Goal: Feedback & Contribution: Submit feedback/report problem

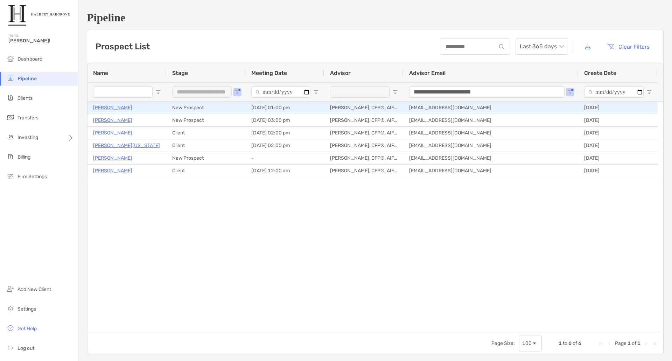
click at [118, 106] on p "[PERSON_NAME]" at bounding box center [112, 107] width 39 height 9
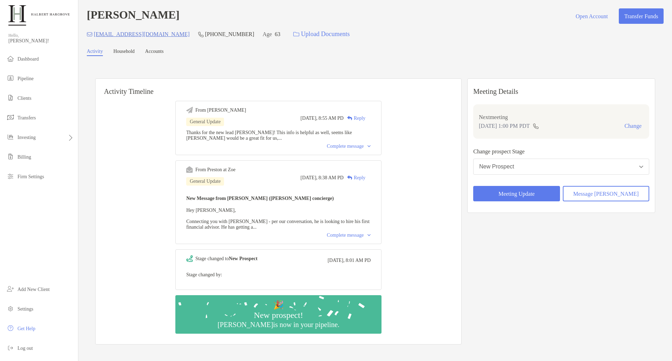
click at [345, 238] on div "Complete message" at bounding box center [349, 235] width 44 height 6
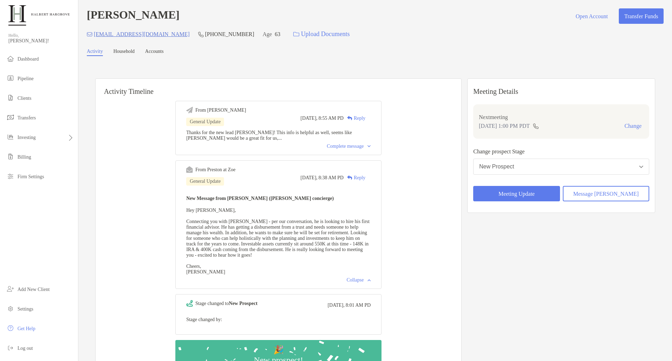
click at [434, 36] on div "usmcrgreg@gmail.com (949) 292-6906 Age 63 Upload Documents" at bounding box center [375, 34] width 577 height 15
click at [135, 53] on link "Household" at bounding box center [123, 52] width 21 height 7
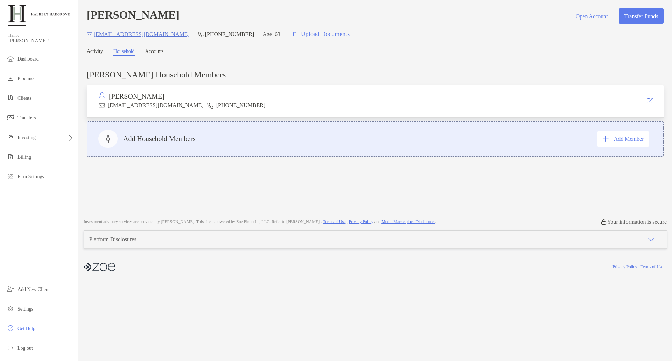
click at [98, 52] on link "Activity" at bounding box center [95, 52] width 16 height 7
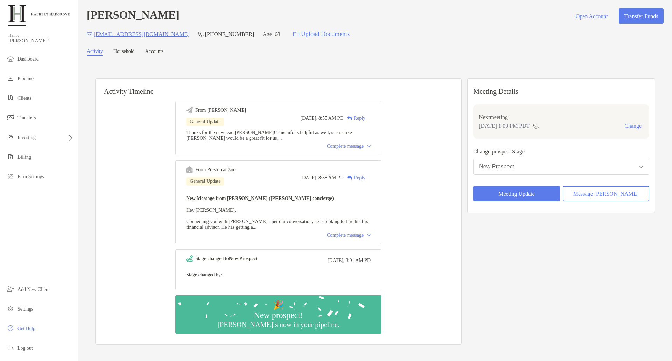
click at [356, 147] on div "Complete message" at bounding box center [349, 146] width 44 height 6
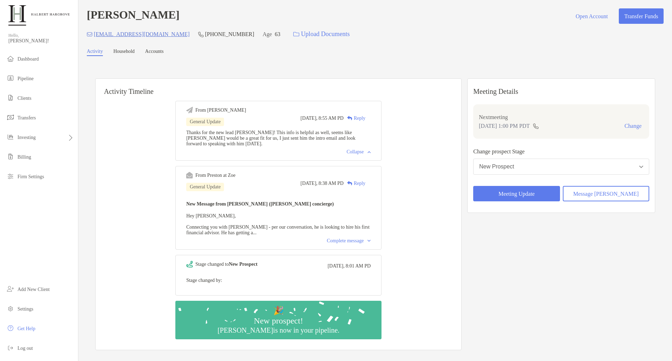
click at [364, 154] on div "Collapse" at bounding box center [358, 152] width 24 height 6
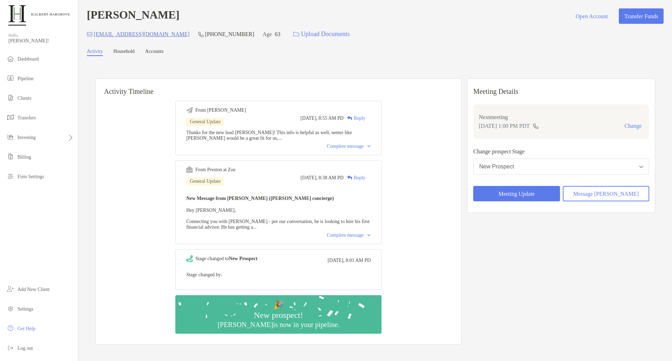
click at [358, 238] on div "Complete message" at bounding box center [349, 235] width 44 height 6
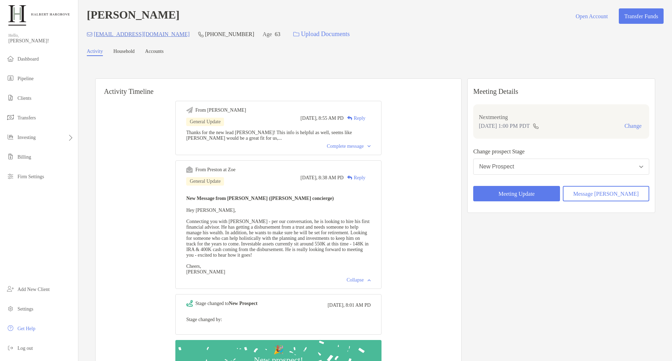
click at [224, 58] on div "Gregory Stevens Open Account Transfer Funds usmcrgreg@gmail.com (949) 292-6906 …" at bounding box center [374, 207] width 593 height 415
click at [540, 192] on button "Meeting Update" at bounding box center [516, 193] width 86 height 15
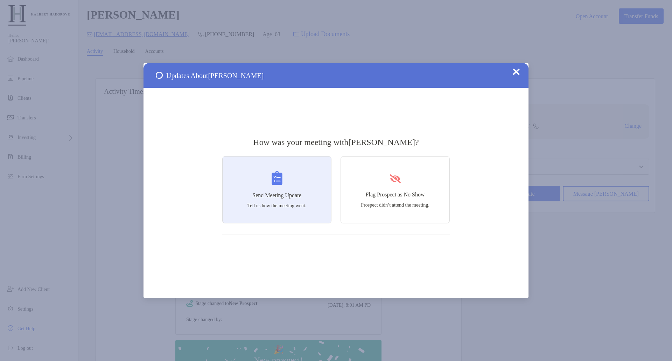
click at [263, 199] on div "Send Meeting Update Tell us how the meeting went." at bounding box center [276, 189] width 109 height 67
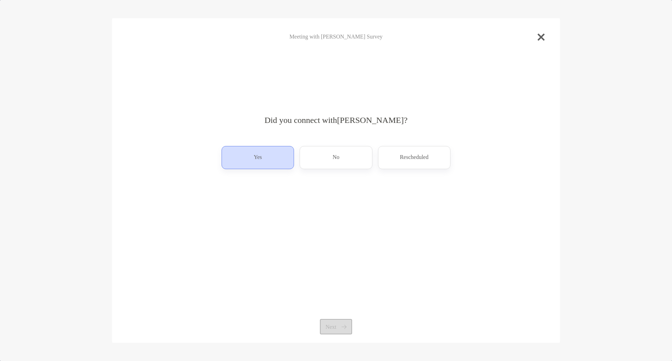
drag, startPoint x: 258, startPoint y: 159, endPoint x: 259, endPoint y: 163, distance: 3.6
click at [258, 159] on p "Yes" at bounding box center [258, 157] width 8 height 11
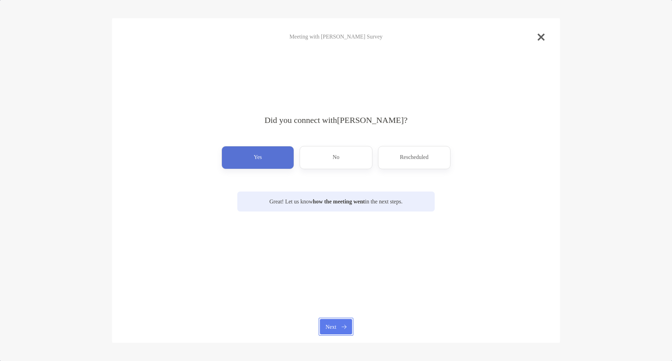
click at [340, 324] on button "Next" at bounding box center [336, 326] width 32 height 15
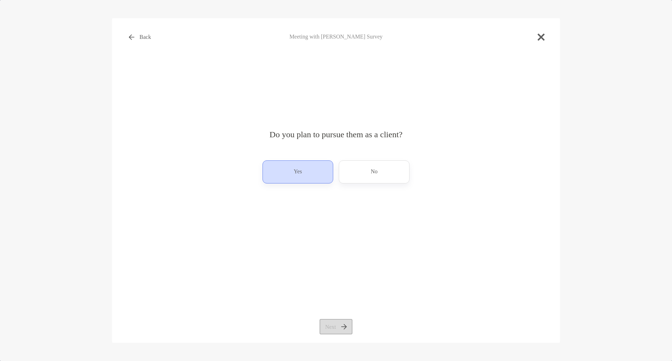
click at [304, 168] on div "Yes" at bounding box center [297, 171] width 71 height 23
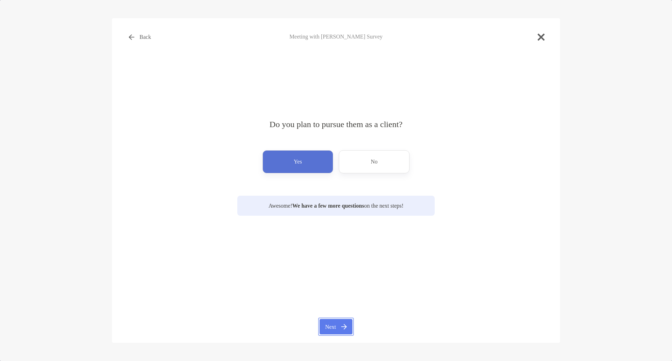
click at [332, 333] on button "Next" at bounding box center [335, 326] width 33 height 15
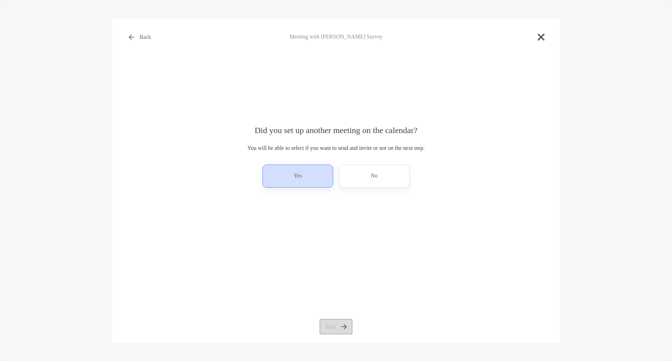
click at [297, 181] on p "Yes" at bounding box center [298, 175] width 8 height 11
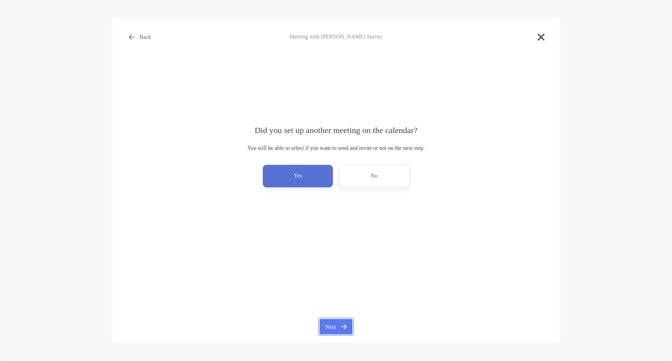
click at [337, 321] on button "Next" at bounding box center [335, 326] width 33 height 15
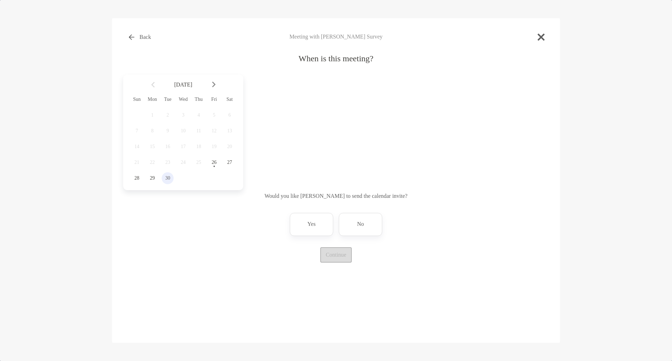
click at [167, 179] on span "30" at bounding box center [168, 178] width 12 height 6
click at [280, 119] on div "3:00 pm" at bounding box center [278, 117] width 47 height 16
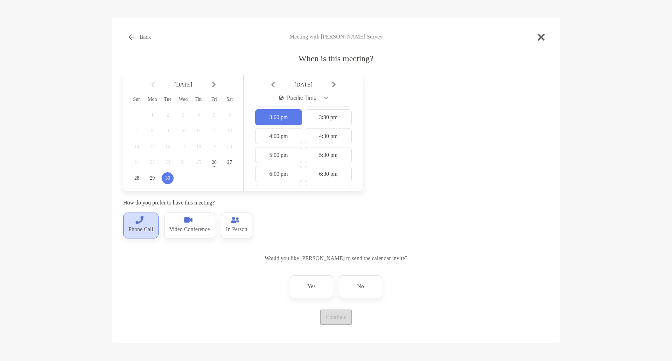
click at [157, 228] on div "Phone Call" at bounding box center [140, 225] width 35 height 26
click at [361, 289] on p "No" at bounding box center [360, 286] width 7 height 11
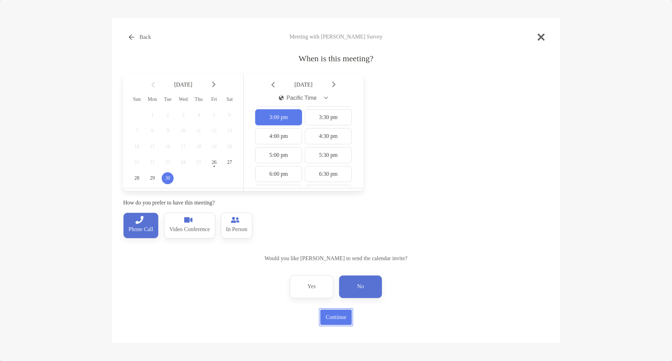
click at [339, 323] on button "Continue" at bounding box center [335, 316] width 31 height 15
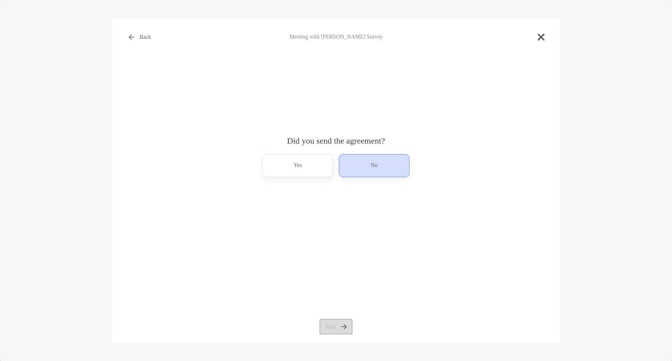
click at [365, 169] on div "No" at bounding box center [374, 165] width 71 height 23
drag, startPoint x: 332, startPoint y: 320, endPoint x: 334, endPoint y: 301, distance: 18.7
click at [332, 319] on button "Next" at bounding box center [335, 326] width 33 height 15
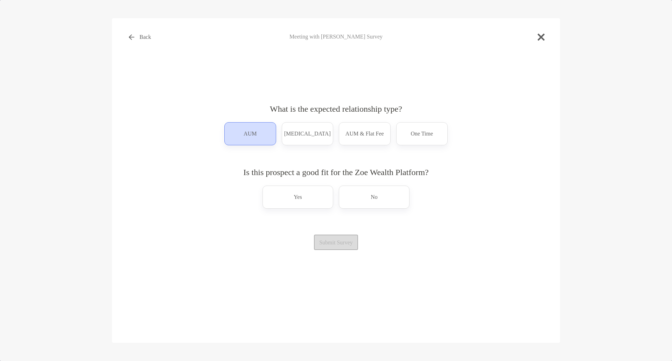
click at [242, 135] on div "AUM" at bounding box center [250, 133] width 52 height 23
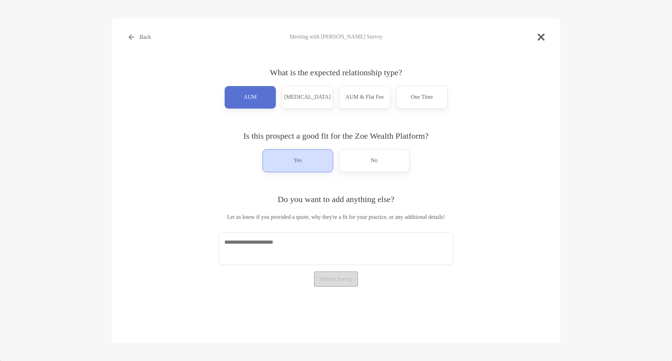
click at [299, 163] on p "Yes" at bounding box center [298, 160] width 8 height 11
click at [315, 252] on textarea at bounding box center [336, 248] width 234 height 33
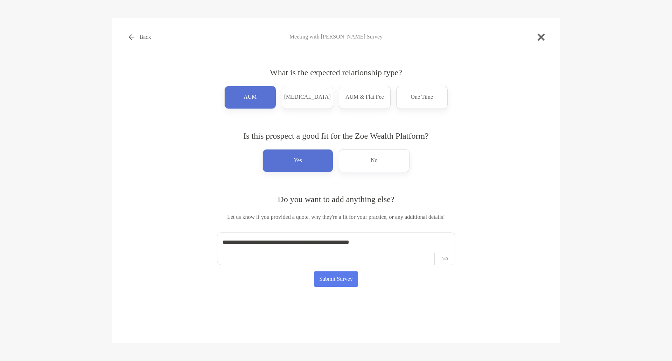
click at [394, 239] on textarea "**********" at bounding box center [336, 248] width 238 height 33
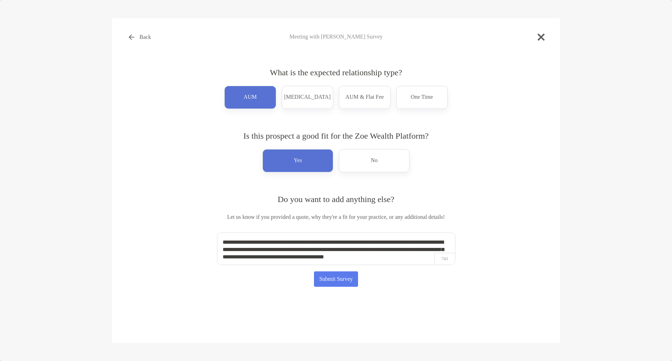
scroll to position [3, 0]
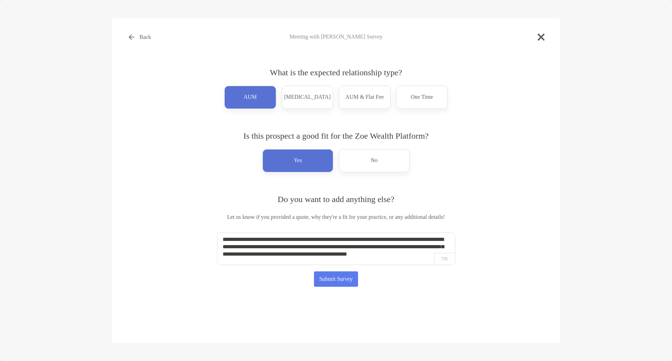
type textarea "**********"
click at [334, 281] on button "Submit Survey" at bounding box center [336, 278] width 44 height 15
